Goal: Task Accomplishment & Management: Use online tool/utility

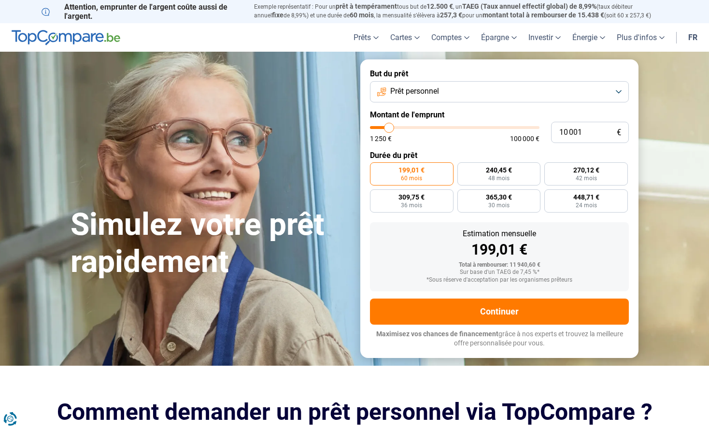
click at [615, 90] on button "Prêt personnel" at bounding box center [499, 91] width 259 height 21
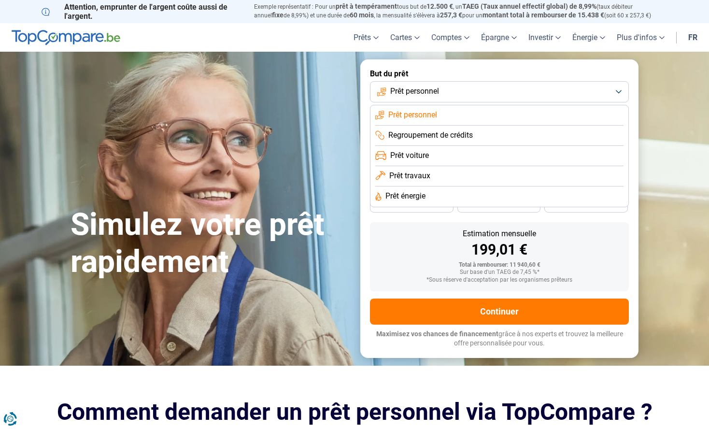
click at [464, 134] on span "Regroupement de crédits" at bounding box center [430, 135] width 84 height 11
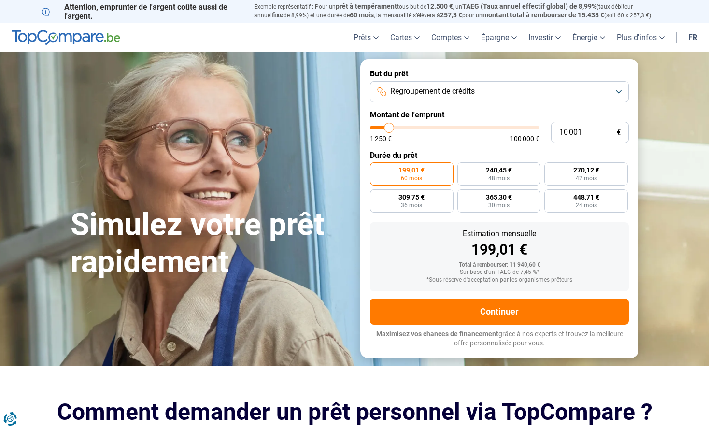
type input "10 250"
type input "10250"
type input "10 750"
type input "10750"
type input "11 750"
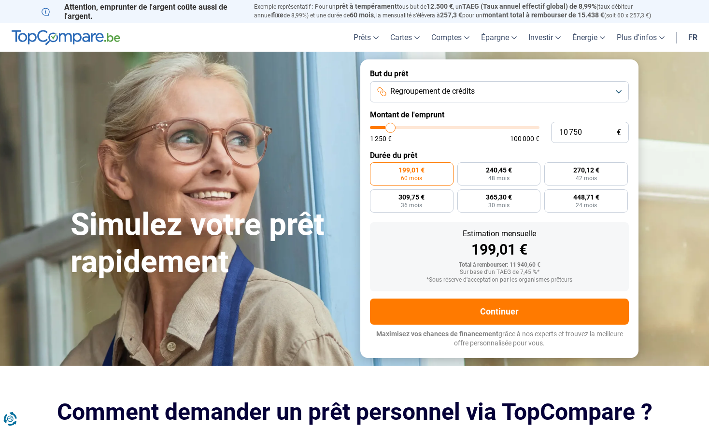
type input "11750"
type input "13 750"
type input "13750"
type input "15 500"
type input "15500"
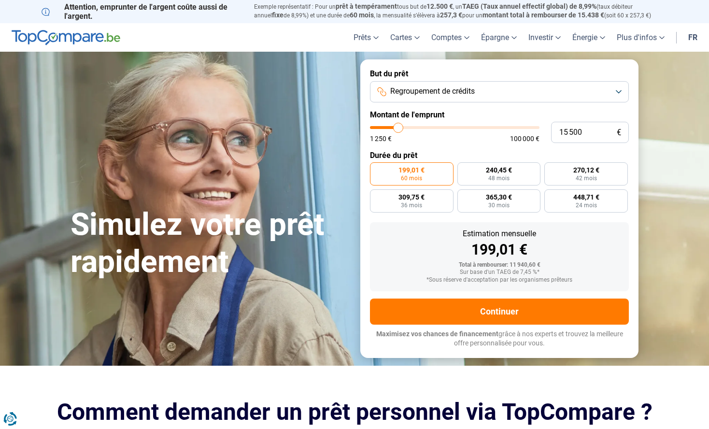
type input "16 500"
type input "16500"
type input "18 250"
type input "18250"
type input "18 750"
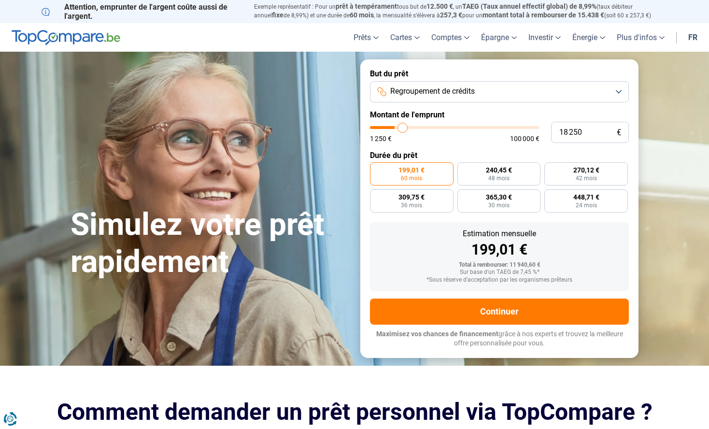
type input "18750"
type input "19 750"
type input "19750"
type input "20 750"
type input "20750"
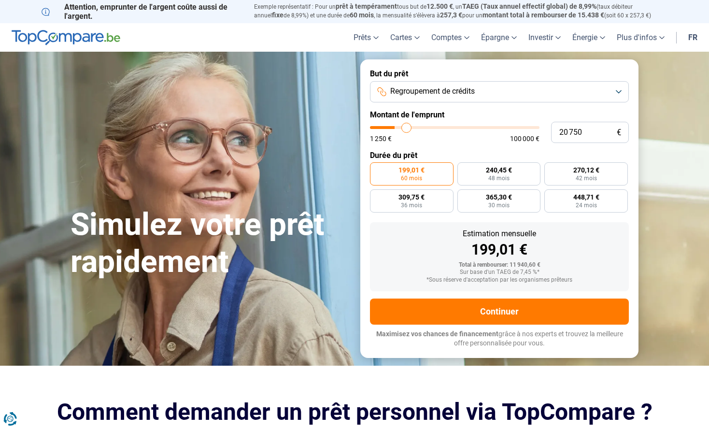
type input "21 000"
type input "21000"
type input "21 250"
type input "21250"
type input "22 000"
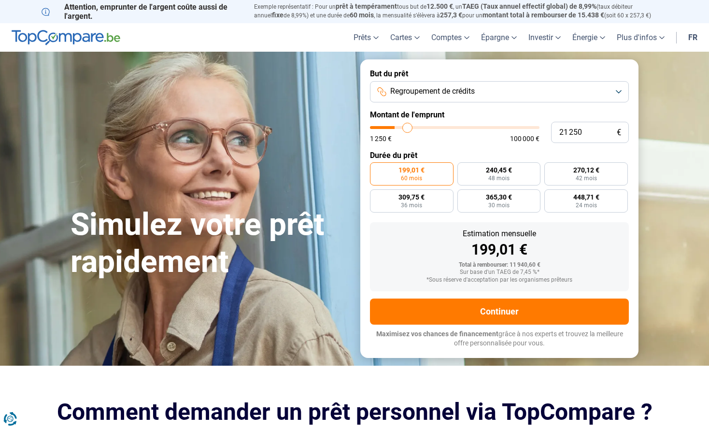
type input "22000"
type input "24 500"
type input "24500"
type input "28 000"
type input "28000"
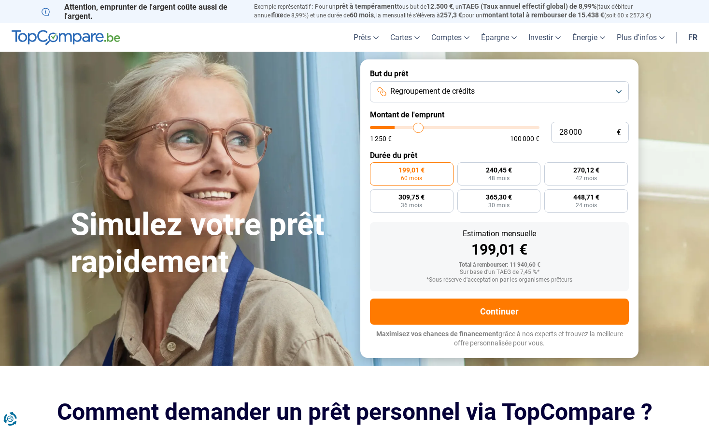
type input "30 000"
type input "30000"
type input "31 750"
type input "31750"
type input "32 750"
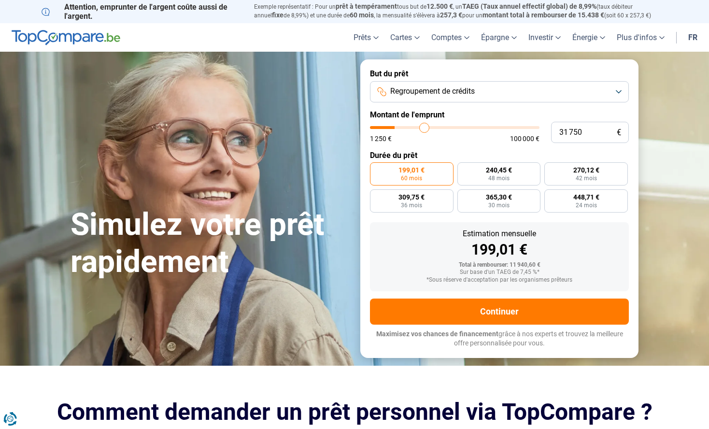
type input "32750"
type input "33 000"
type input "33000"
type input "33 250"
type input "33250"
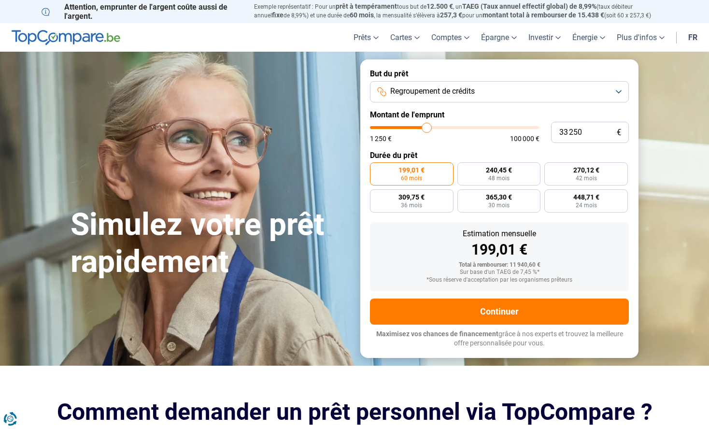
type input "34 000"
type input "34000"
type input "35 500"
type input "35500"
type input "37 250"
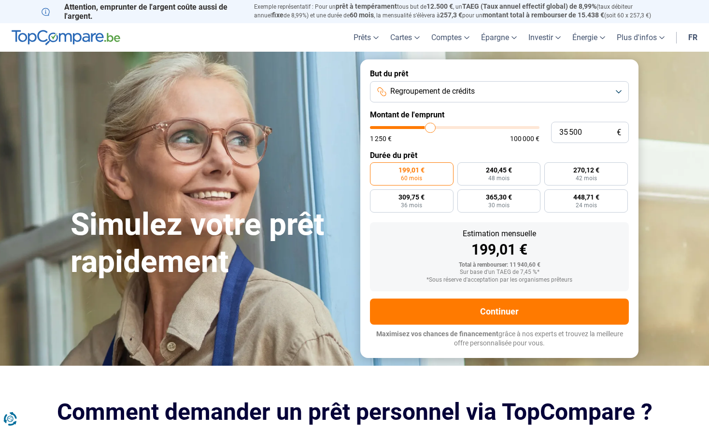
type input "37250"
type input "40 000"
type input "40000"
type input "41 000"
type input "41000"
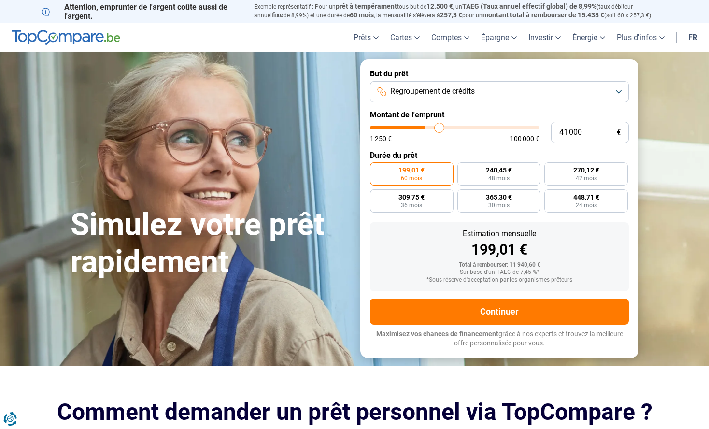
type input "42 000"
type input "42000"
type input "42 750"
type input "42750"
type input "42 250"
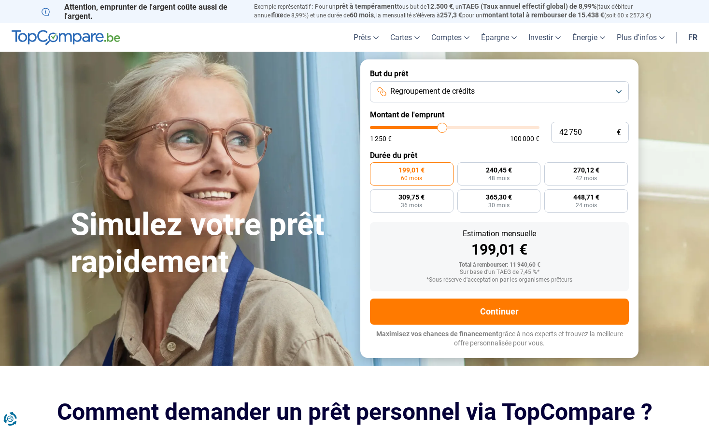
type input "42250"
type input "41 500"
type input "41500"
type input "40 750"
type input "40750"
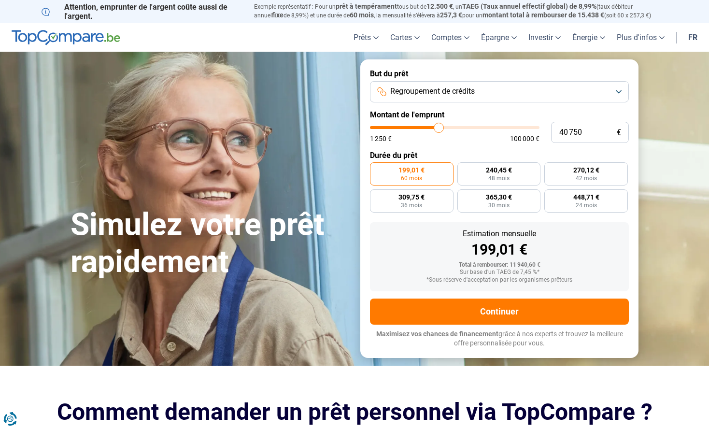
type input "39 250"
type input "39250"
type input "37 750"
type input "37750"
type input "33 000"
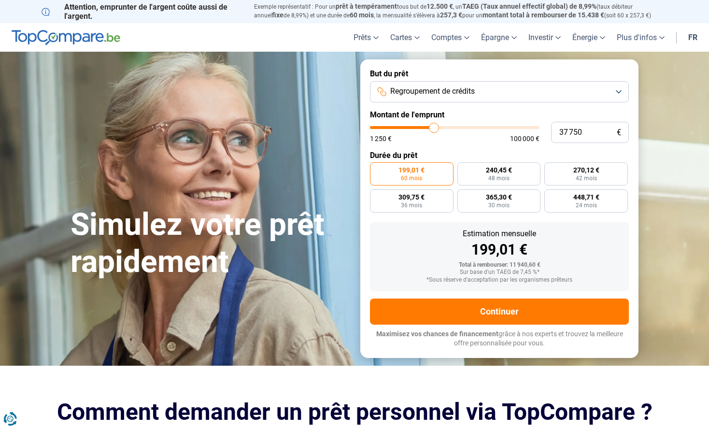
type input "33000"
type input "28 750"
type input "28750"
type input "27 500"
type input "27500"
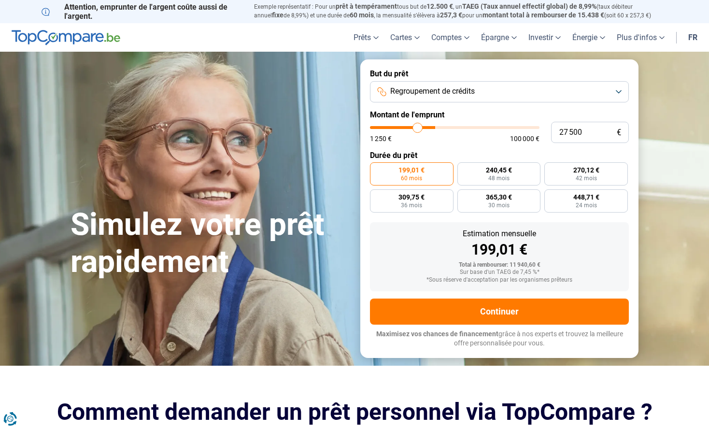
type input "25 750"
drag, startPoint x: 389, startPoint y: 127, endPoint x: 415, endPoint y: 130, distance: 26.2
type input "25750"
click at [415, 129] on input "range" at bounding box center [454, 127] width 169 height 3
radio input "false"
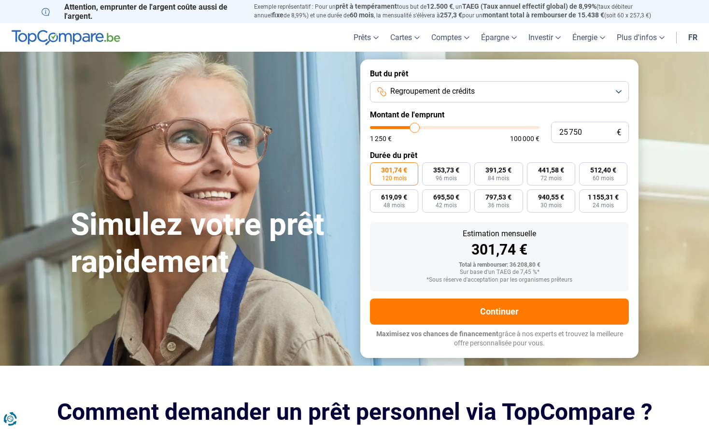
type input "26 000"
type input "26000"
type input "26 500"
type input "26500"
type input "27 000"
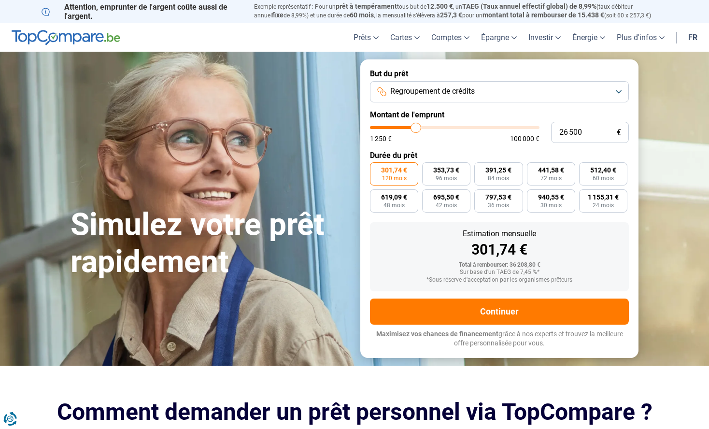
type input "27000"
type input "28 000"
type input "28000"
type input "28 500"
type input "28500"
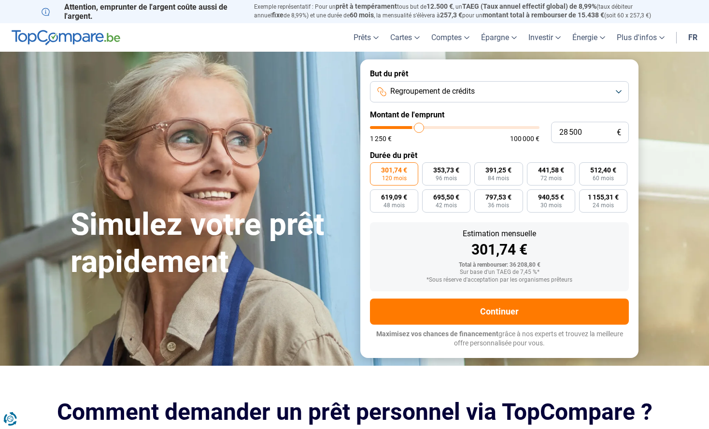
type input "29 000"
type input "29000"
type input "29 500"
type input "29500"
type input "29 750"
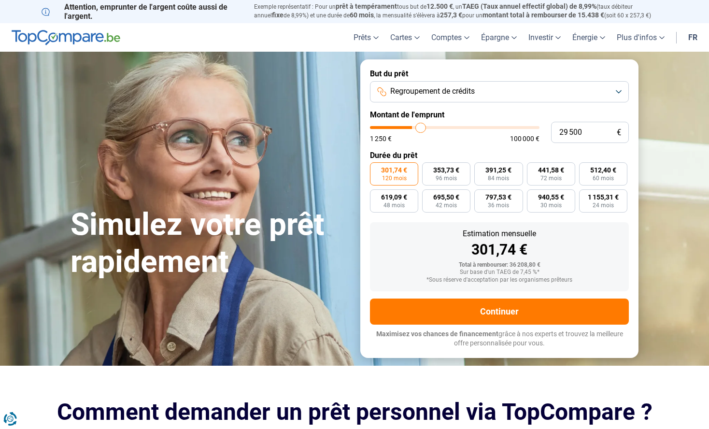
type input "29750"
type input "28 750"
type input "28750"
type input "27 500"
type input "27500"
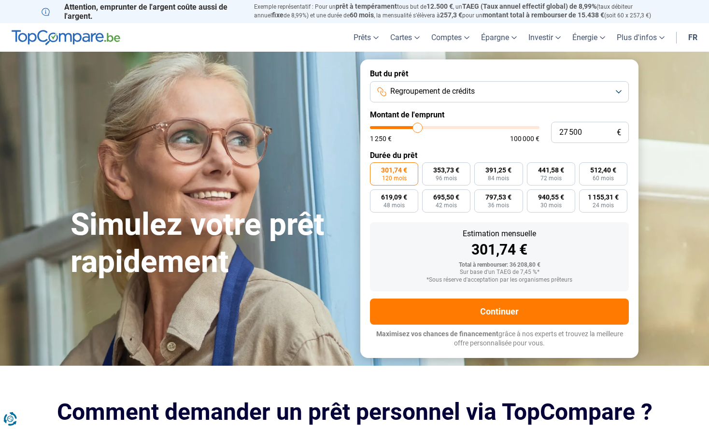
type input "26 750"
type input "26750"
type input "23 750"
type input "23750"
type input "22 500"
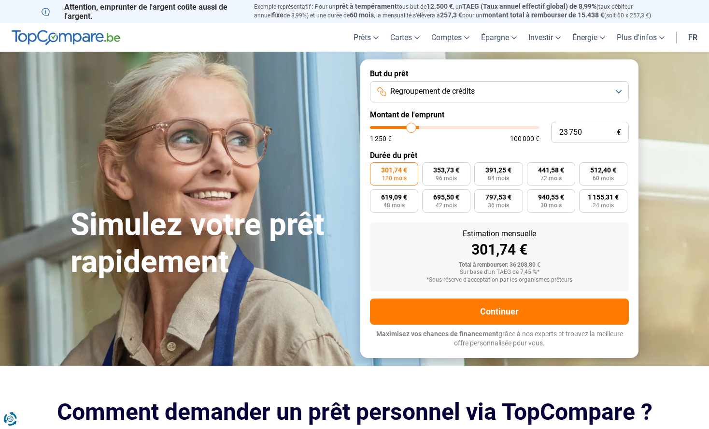
type input "22500"
type input "21 250"
type input "21250"
type input "19 500"
type input "19500"
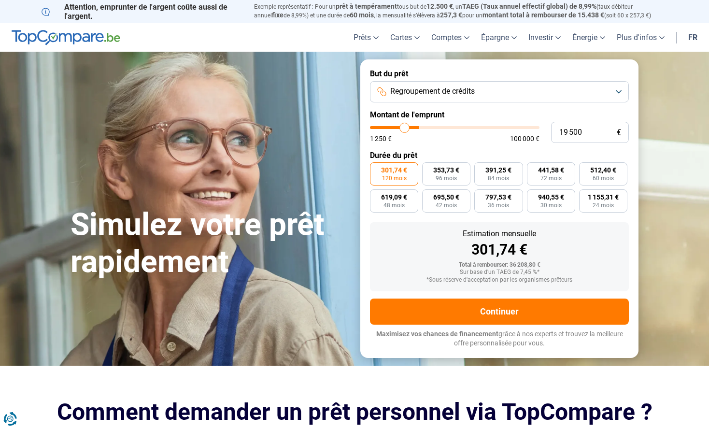
type input "18 750"
type input "18750"
type input "18 500"
type input "18500"
type input "18 250"
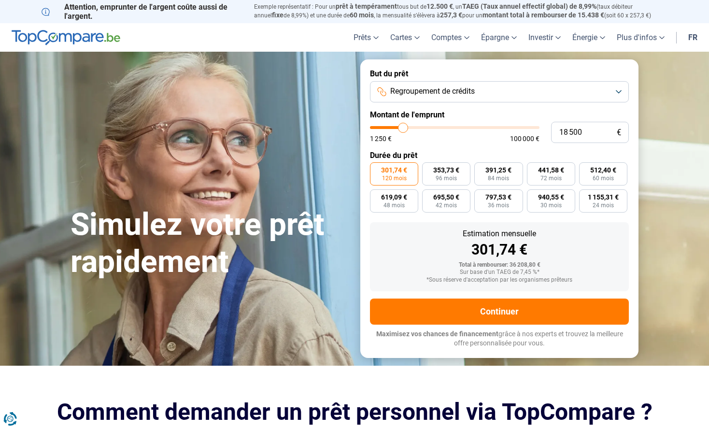
type input "18250"
type input "18 000"
type input "18000"
type input "17 750"
type input "17750"
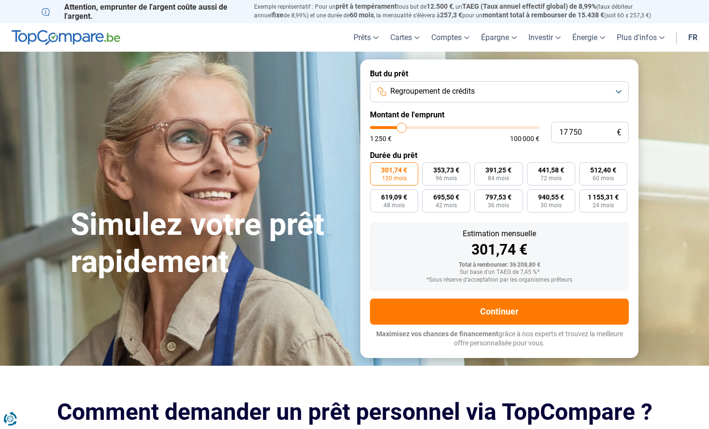
type input "17 250"
type input "17250"
type input "16 500"
type input "16500"
type input "16 250"
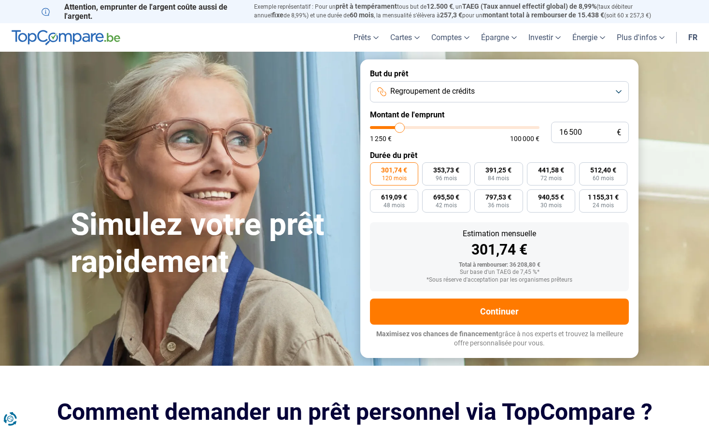
type input "16250"
type input "15 750"
type input "15750"
type input "15 500"
type input "15500"
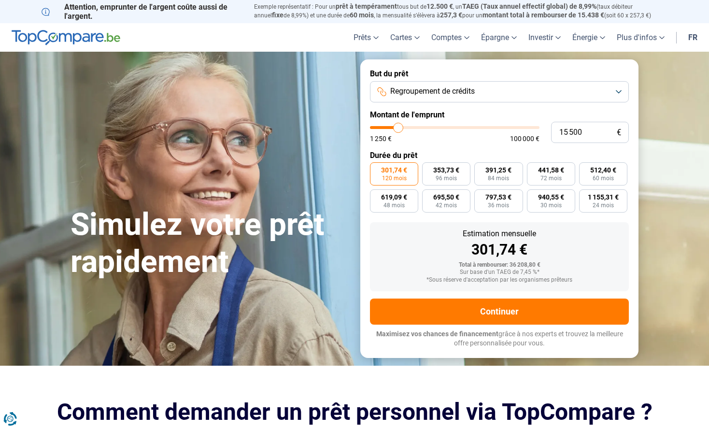
type input "15 250"
type input "15250"
type input "15 000"
type input "15000"
type input "14 750"
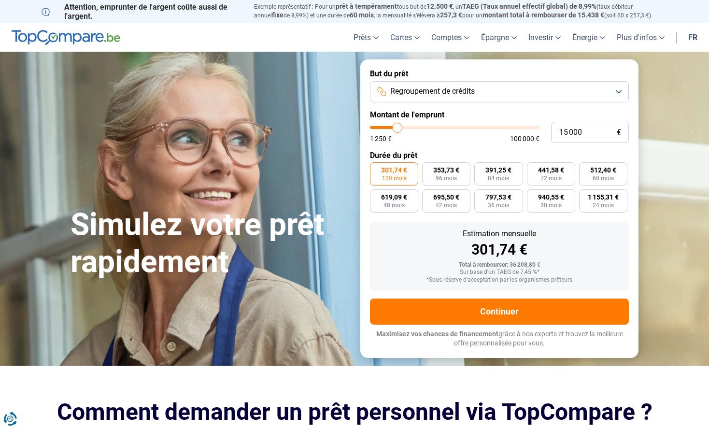
type input "14750"
type input "14 250"
type input "14250"
type input "14 000"
type input "14000"
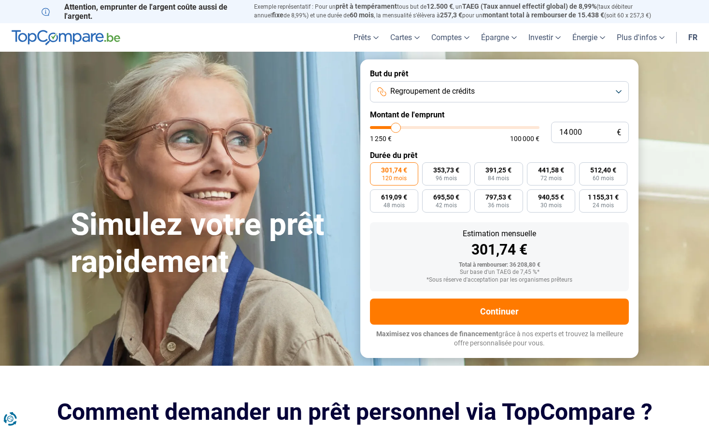
type input "13 750"
type input "13750"
type input "13 500"
type input "13500"
type input "13 250"
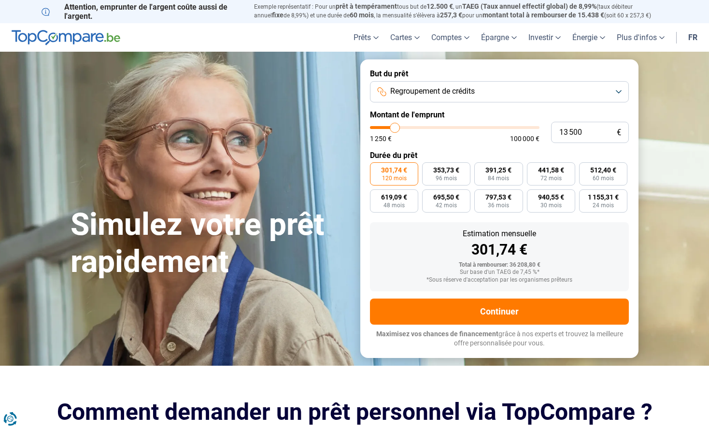
type input "13250"
type input "12 750"
type input "12750"
type input "12 500"
type input "12500"
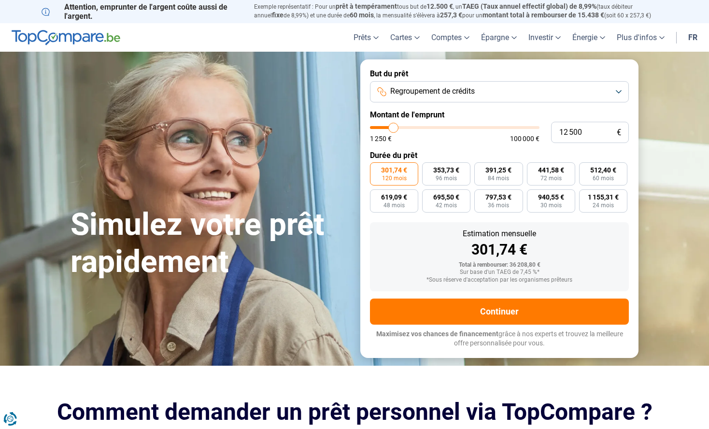
type input "12 000"
type input "12000"
type input "11 750"
type input "11750"
type input "11 250"
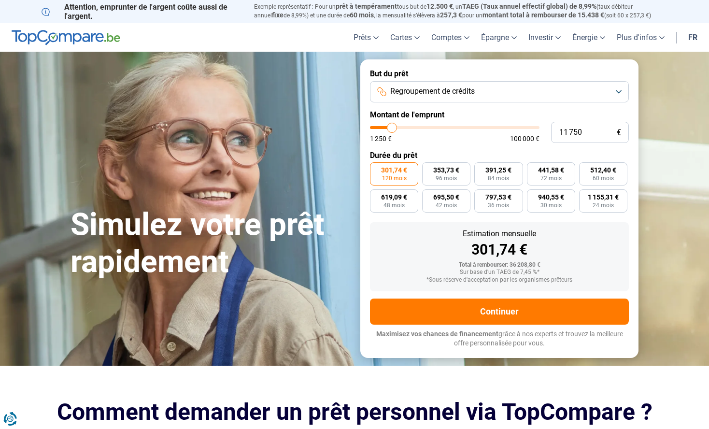
type input "11250"
type input "11 000"
type input "11000"
type input "10 750"
type input "10750"
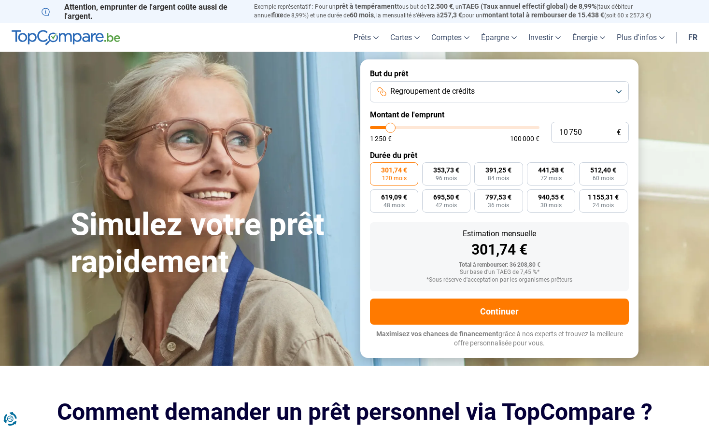
type input "10 500"
type input "10500"
type input "10 250"
type input "10250"
type input "9 750"
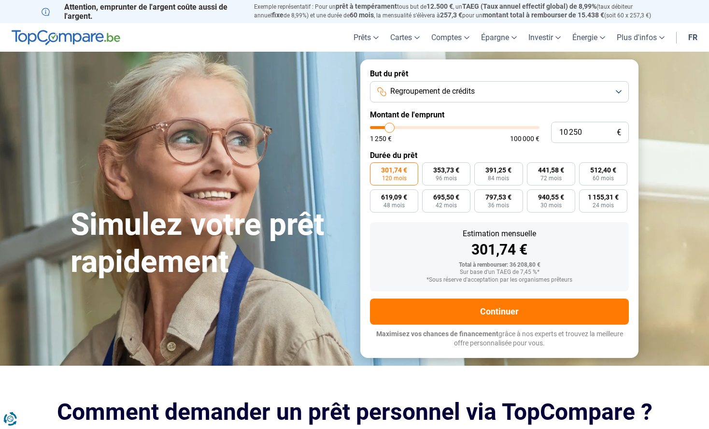
type input "9750"
type input "10 250"
type input "10250"
type input "10 500"
type input "10500"
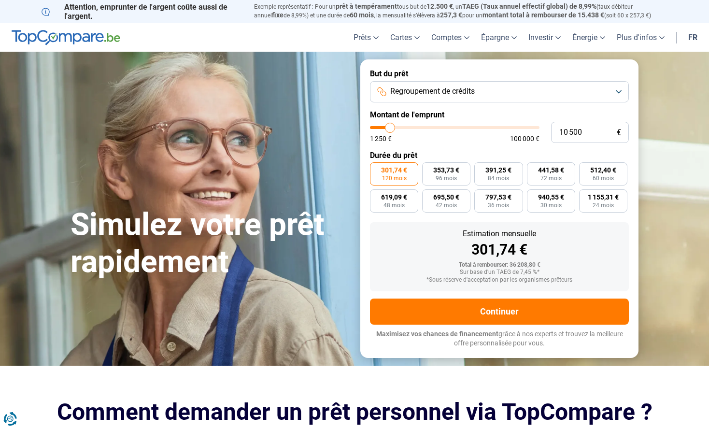
type input "10 250"
type input "10250"
type input "9 750"
drag, startPoint x: 415, startPoint y: 128, endPoint x: 389, endPoint y: 127, distance: 25.6
type input "9750"
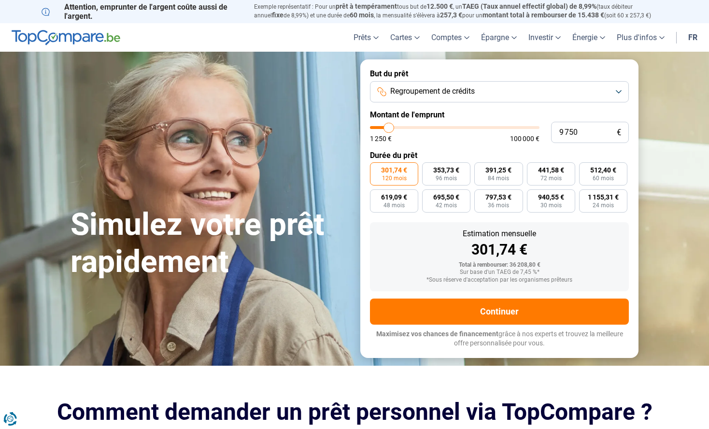
click at [389, 127] on input "range" at bounding box center [454, 127] width 169 height 3
radio input "true"
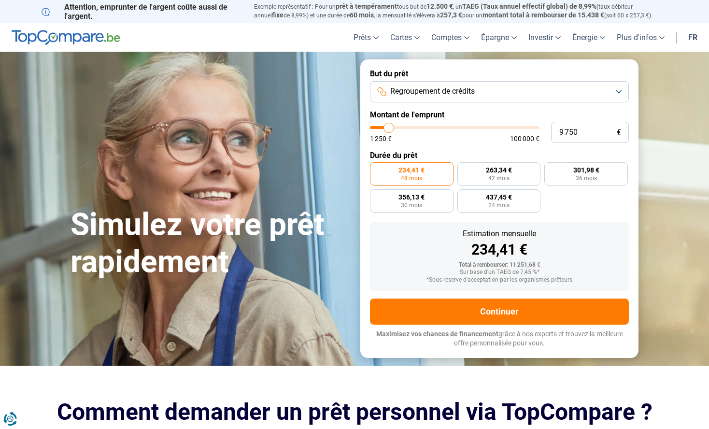
click at [390, 127] on input "range" at bounding box center [454, 127] width 169 height 3
click at [392, 127] on input "range" at bounding box center [454, 127] width 169 height 3
type input "12 000"
type input "12000"
type input "12 250"
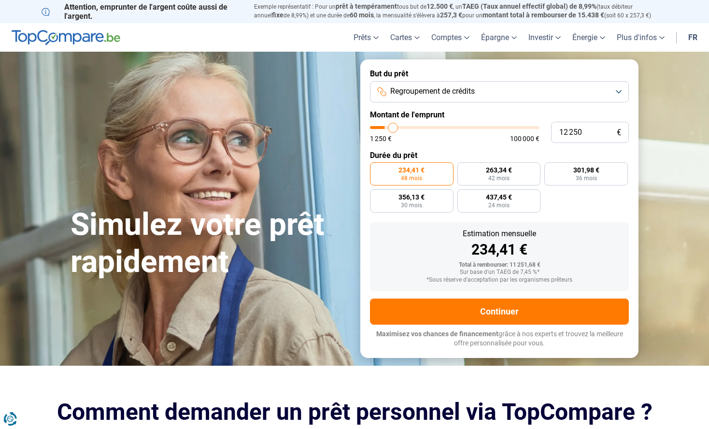
type input "12250"
click at [393, 126] on input "range" at bounding box center [454, 127] width 169 height 3
radio input "false"
type input "11 250"
type input "11250"
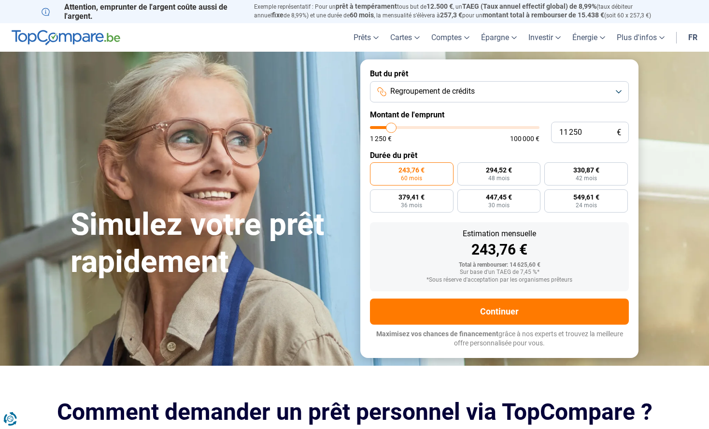
type input "11 000"
type input "11000"
type input "10 750"
type input "10750"
type input "10 250"
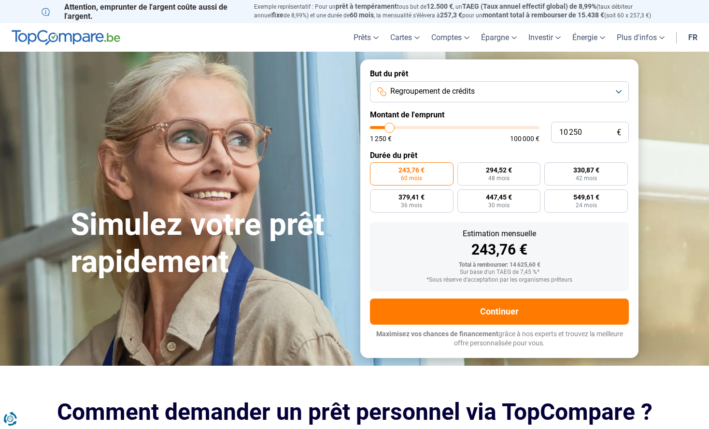
type input "10250"
click at [389, 126] on input "range" at bounding box center [454, 127] width 169 height 3
click at [422, 172] on span "203,97 €" at bounding box center [411, 170] width 26 height 7
click at [376, 168] on input "203,97 € 60 mois" at bounding box center [373, 165] width 6 height 6
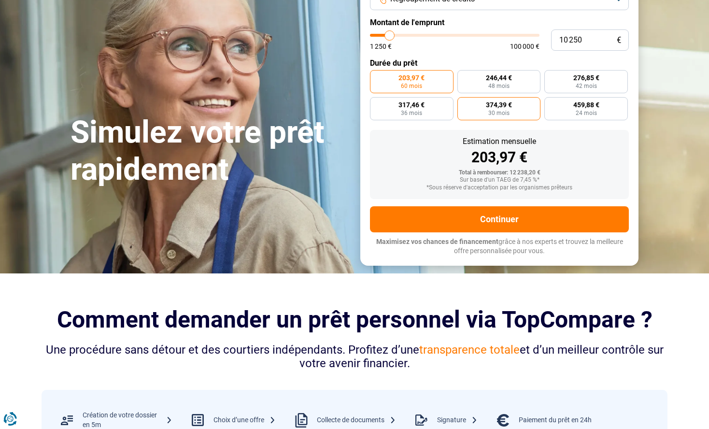
scroll to position [48, 0]
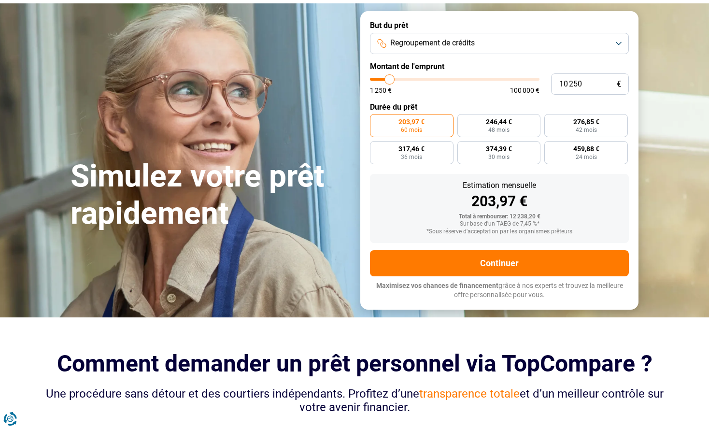
click at [621, 43] on button "Regroupement de crédits" at bounding box center [499, 43] width 259 height 21
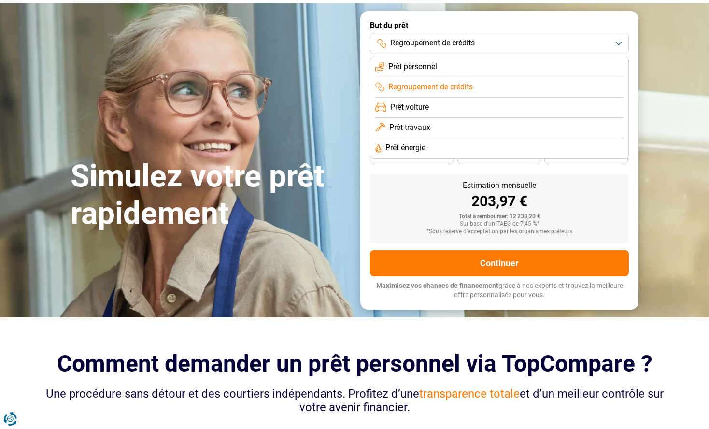
click at [417, 65] on span "Prêt personnel" at bounding box center [412, 66] width 49 height 11
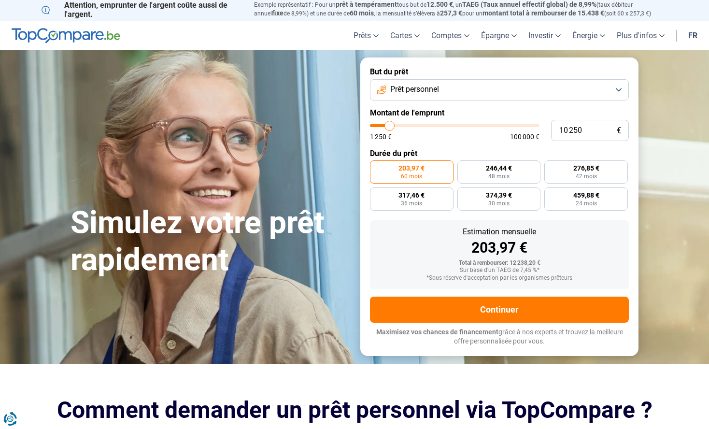
scroll to position [0, 0]
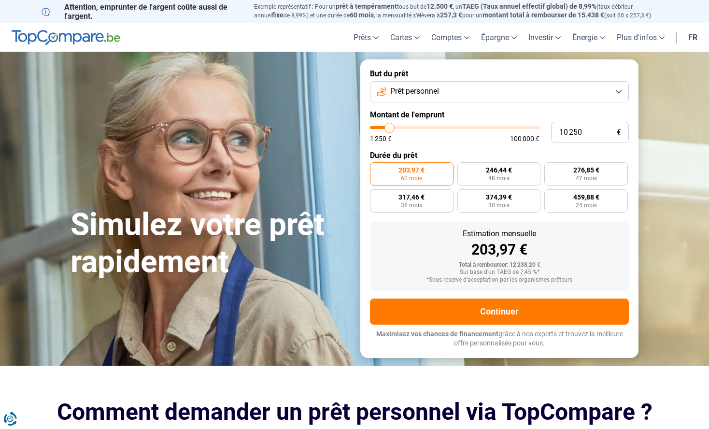
click at [419, 168] on span "203,97 €" at bounding box center [411, 170] width 26 height 7
click at [376, 168] on input "203,97 € 60 mois" at bounding box center [373, 165] width 6 height 6
click at [621, 92] on button "Prêt personnel" at bounding box center [499, 91] width 259 height 21
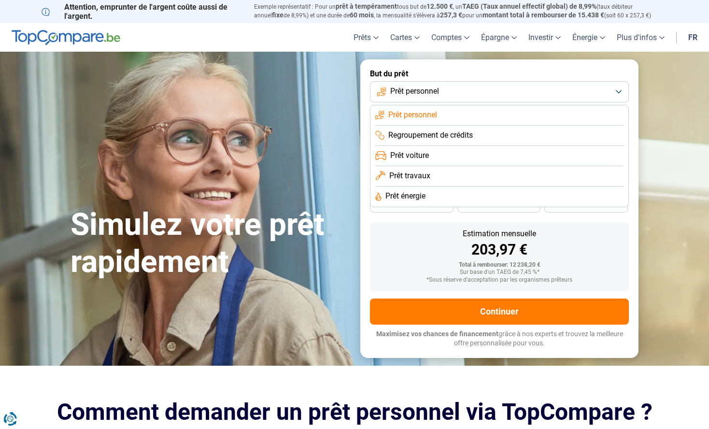
click at [417, 158] on span "Prêt voiture" at bounding box center [409, 155] width 39 height 11
